Goal: Task Accomplishment & Management: Use online tool/utility

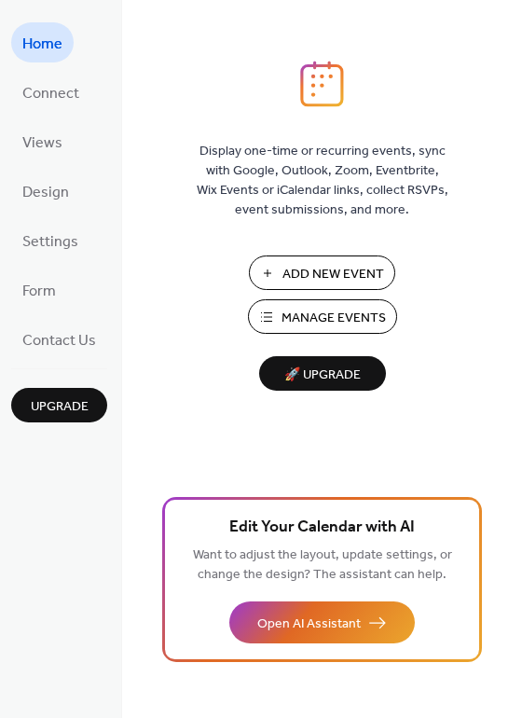
click at [342, 273] on span "Add New Event" at bounding box center [334, 275] width 102 height 20
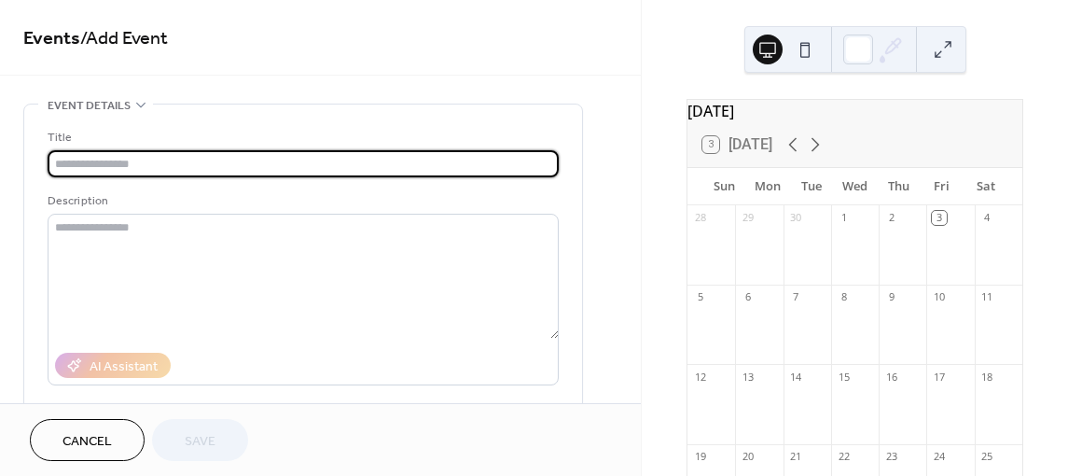
click at [810, 50] on button at bounding box center [805, 50] width 30 height 30
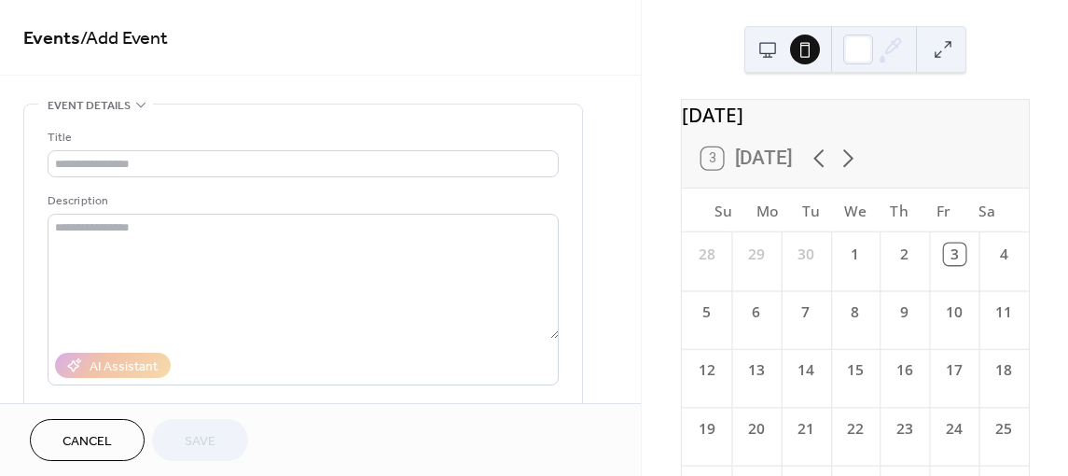
click at [771, 43] on button at bounding box center [768, 50] width 30 height 30
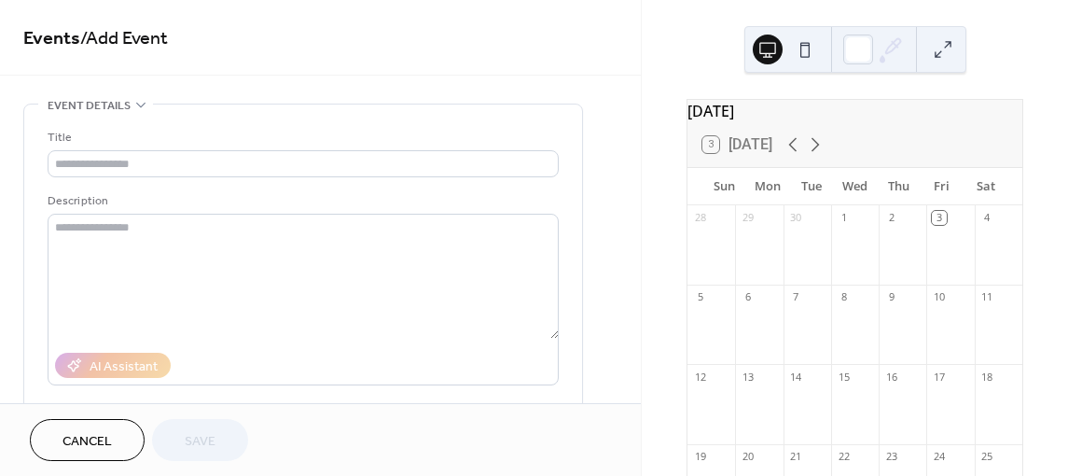
click at [799, 44] on button at bounding box center [805, 50] width 30 height 30
